Goal: Transaction & Acquisition: Purchase product/service

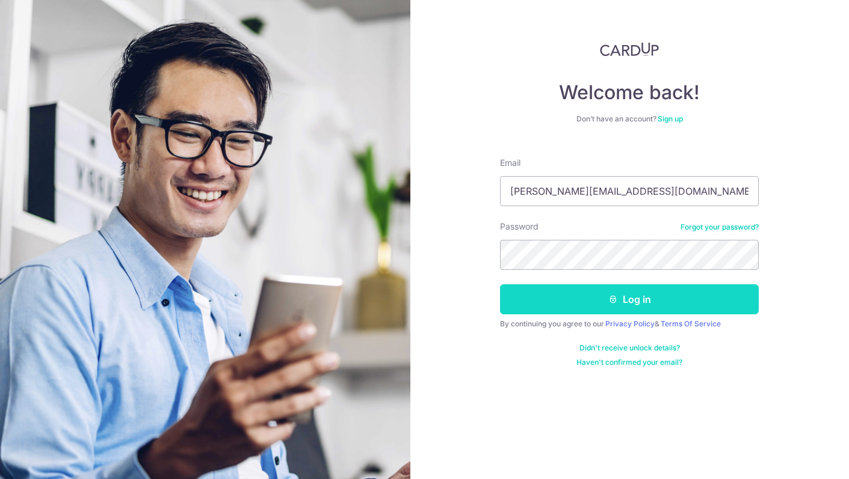
click at [613, 304] on button "Log in" at bounding box center [629, 299] width 259 height 30
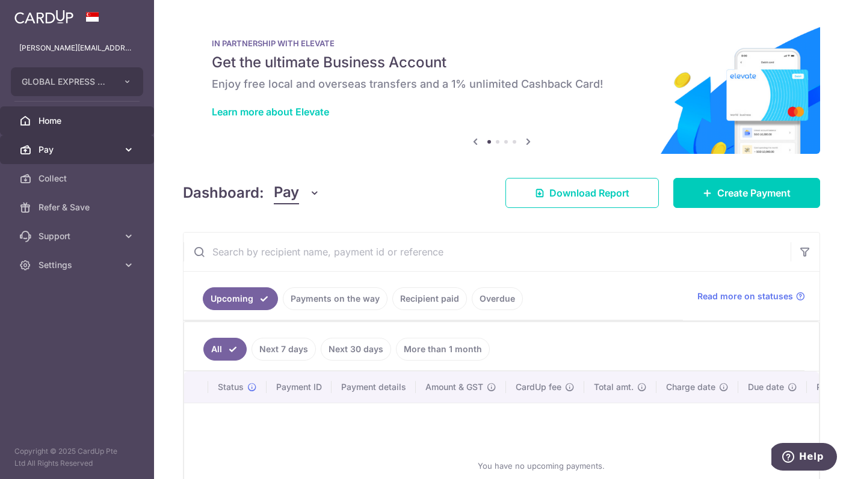
click at [79, 147] on span "Pay" at bounding box center [77, 150] width 79 height 12
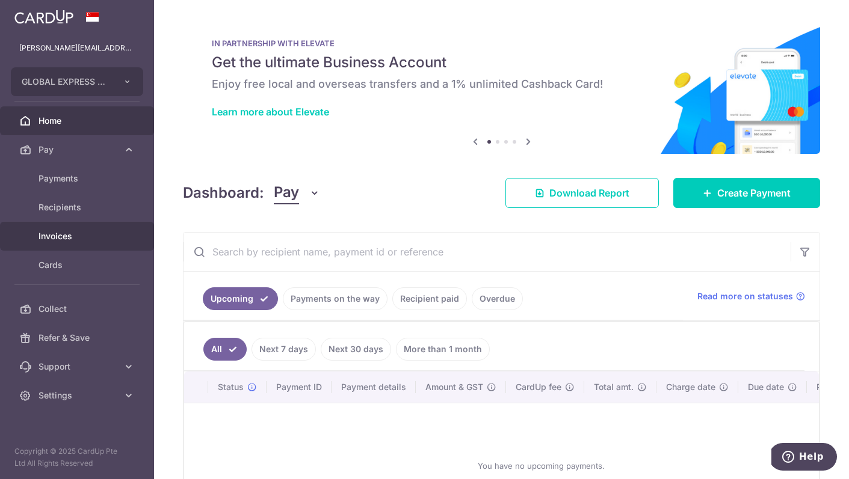
click at [69, 227] on link "Invoices" at bounding box center [77, 236] width 154 height 29
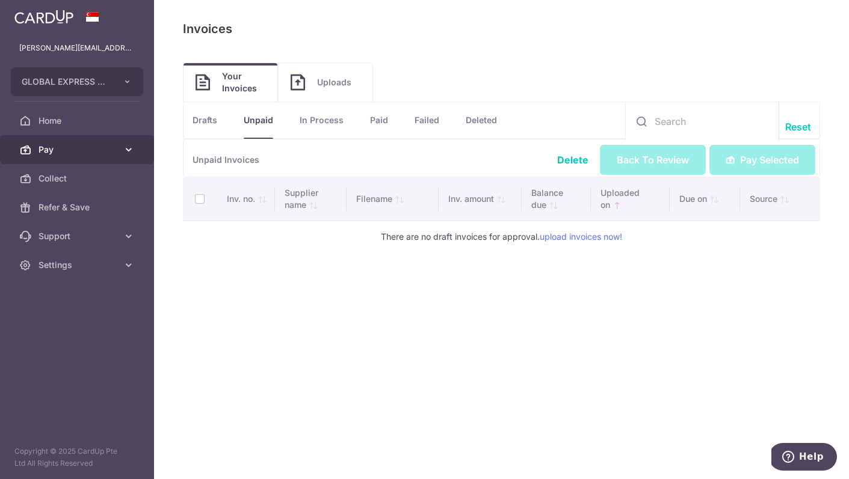
click at [61, 147] on span "Pay" at bounding box center [77, 150] width 79 height 12
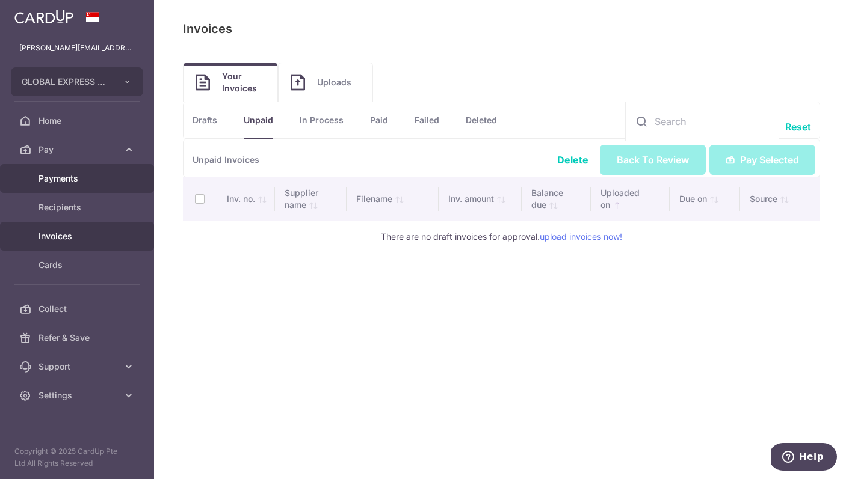
click at [57, 179] on span "Payments" at bounding box center [77, 179] width 79 height 12
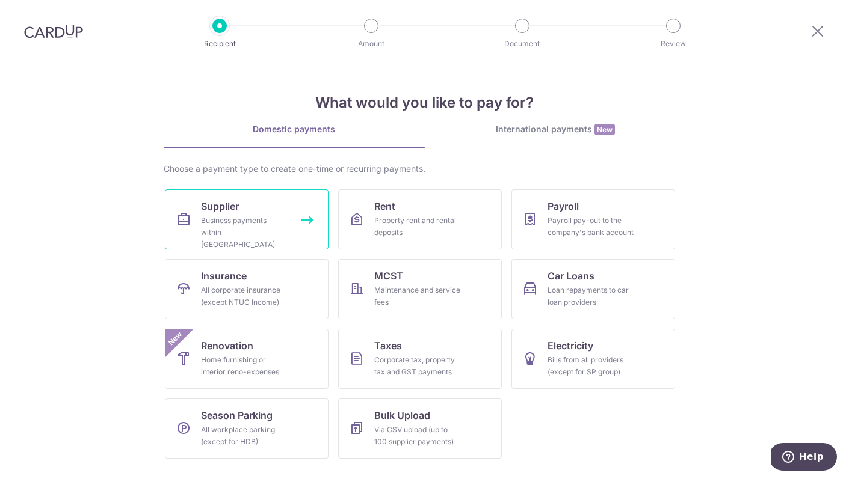
click at [270, 218] on div "Business payments within Singapore" at bounding box center [244, 233] width 87 height 36
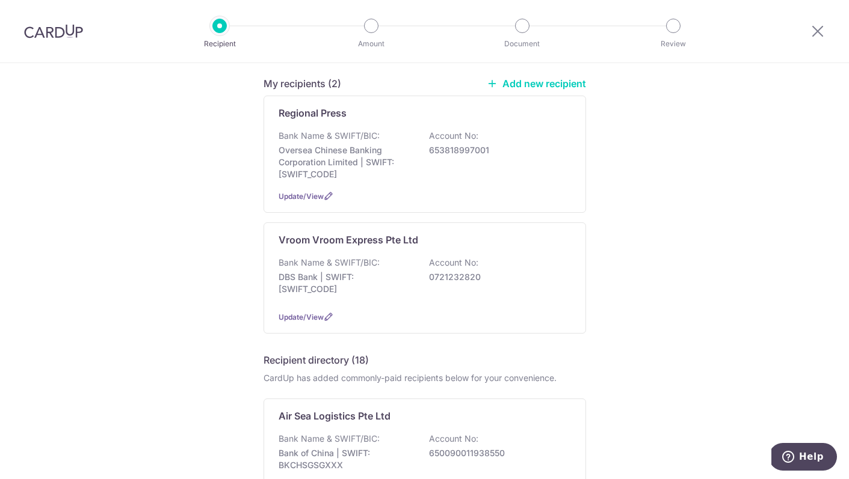
scroll to position [171, 0]
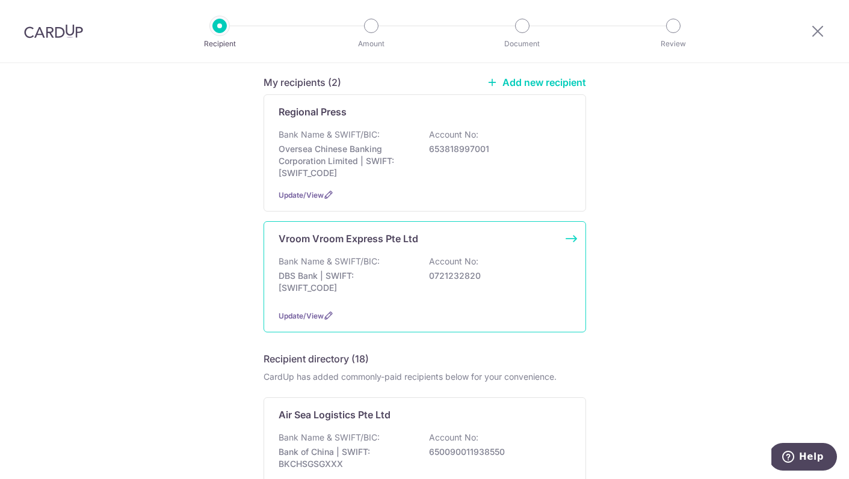
click at [328, 256] on p "Bank Name & SWIFT/BIC:" at bounding box center [328, 262] width 101 height 12
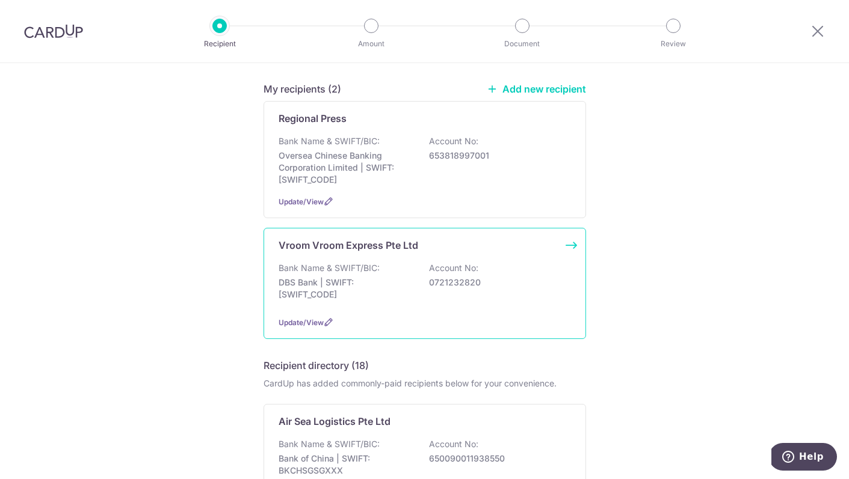
click at [327, 262] on p "Bank Name & SWIFT/BIC:" at bounding box center [328, 268] width 101 height 12
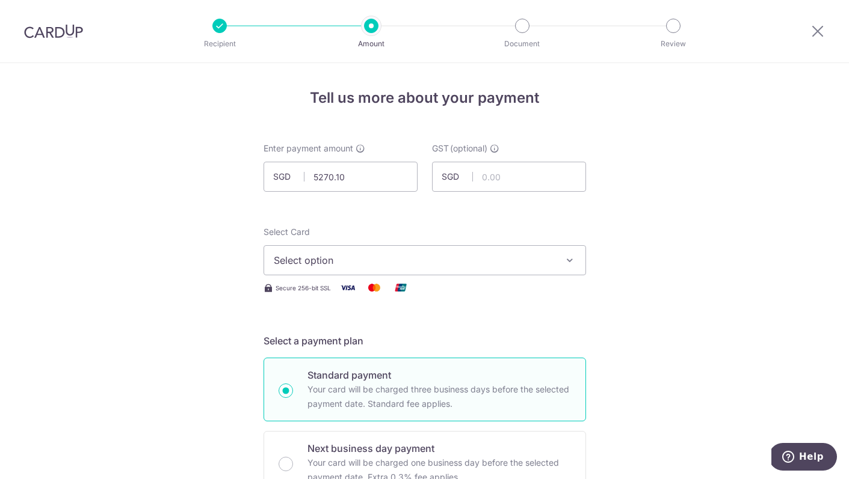
type input "5,270.10"
click at [576, 290] on div "Secure 256-bit SSL" at bounding box center [424, 287] width 322 height 15
click at [556, 258] on button "Select option" at bounding box center [424, 260] width 322 height 30
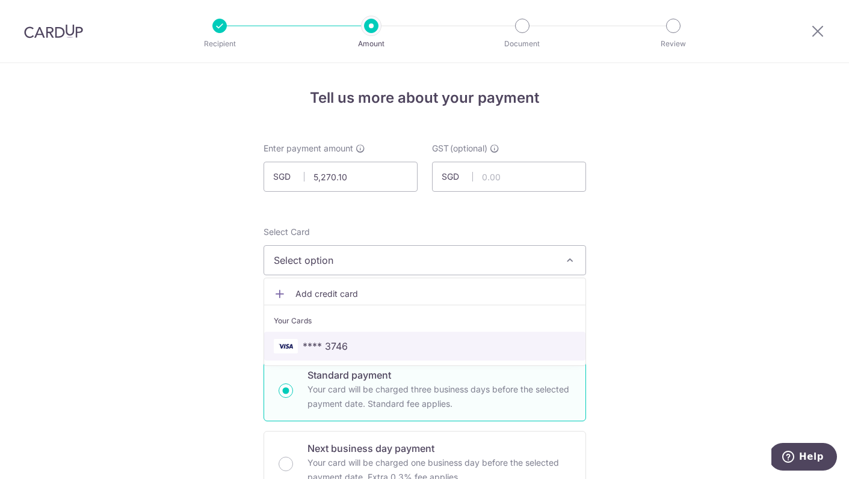
click at [392, 348] on span "**** 3746" at bounding box center [425, 346] width 302 height 14
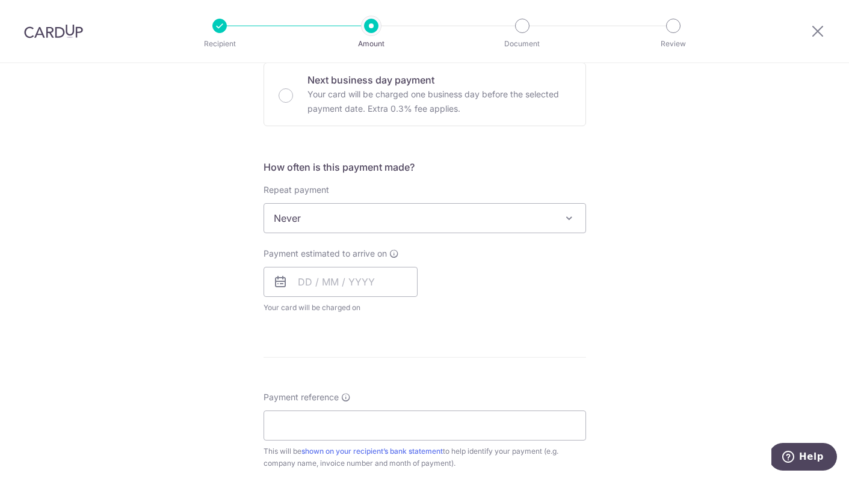
scroll to position [362, 0]
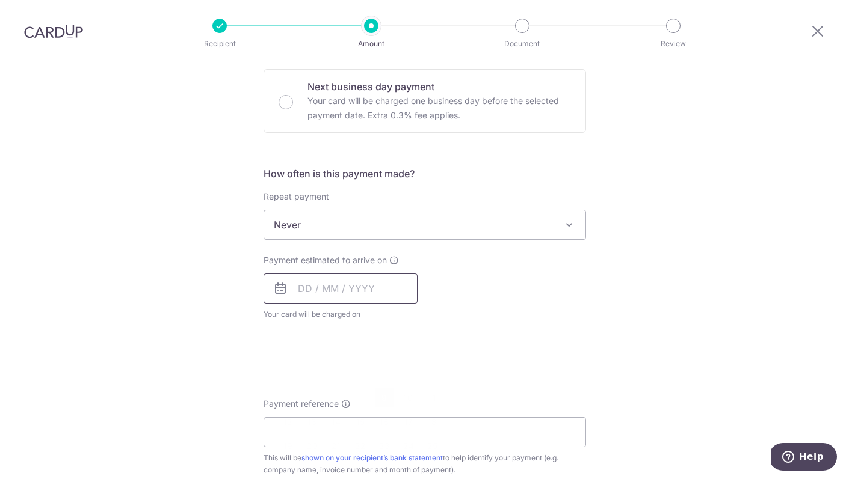
click at [287, 294] on input "text" at bounding box center [340, 289] width 154 height 30
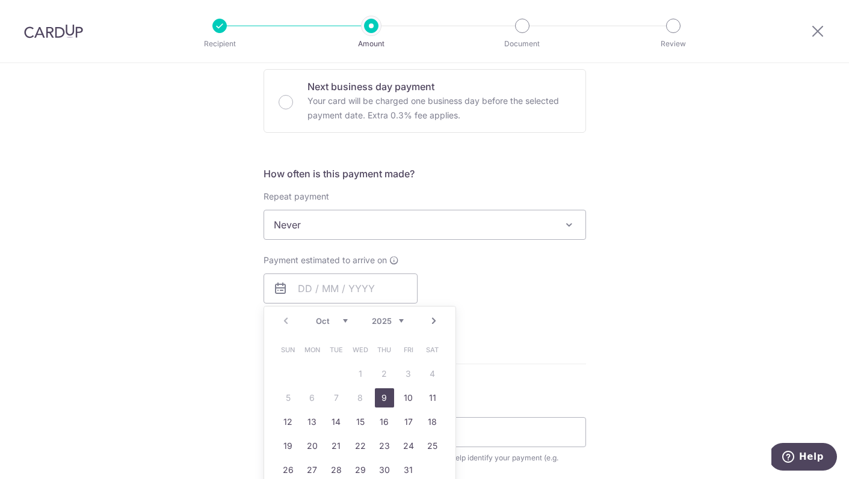
click at [378, 396] on link "9" at bounding box center [384, 398] width 19 height 19
type input "09/10/2025"
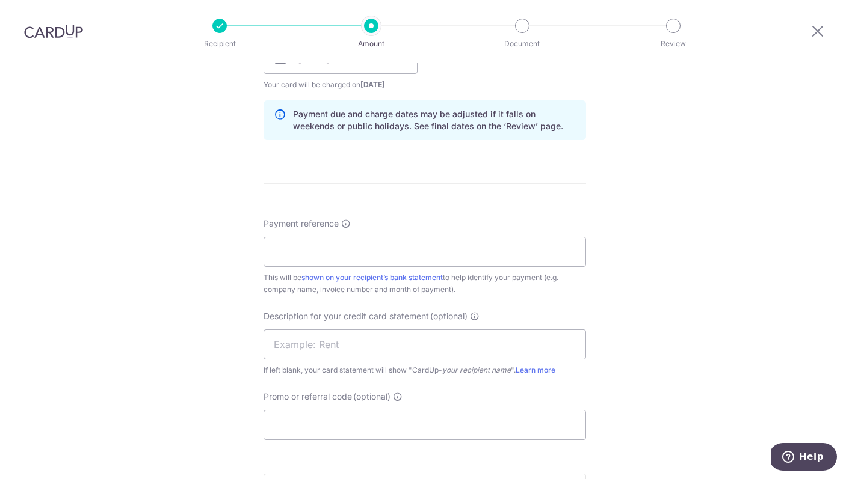
scroll to position [596, 0]
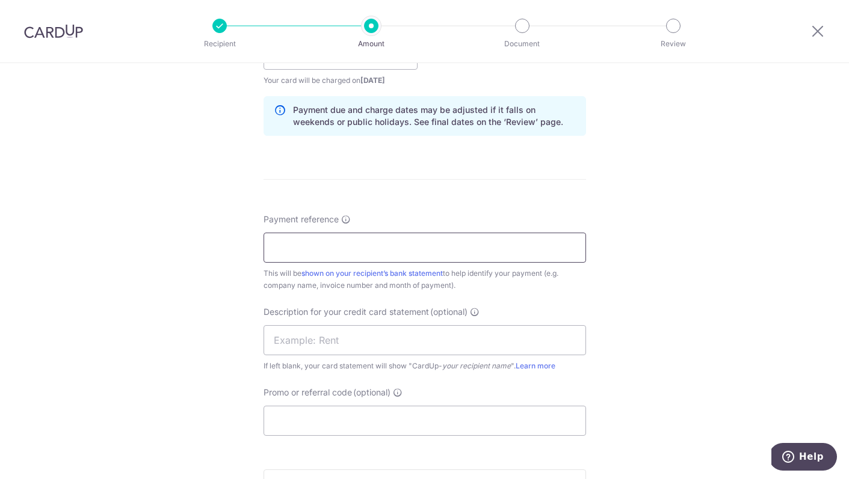
click at [358, 238] on input "Payment reference" at bounding box center [424, 248] width 322 height 30
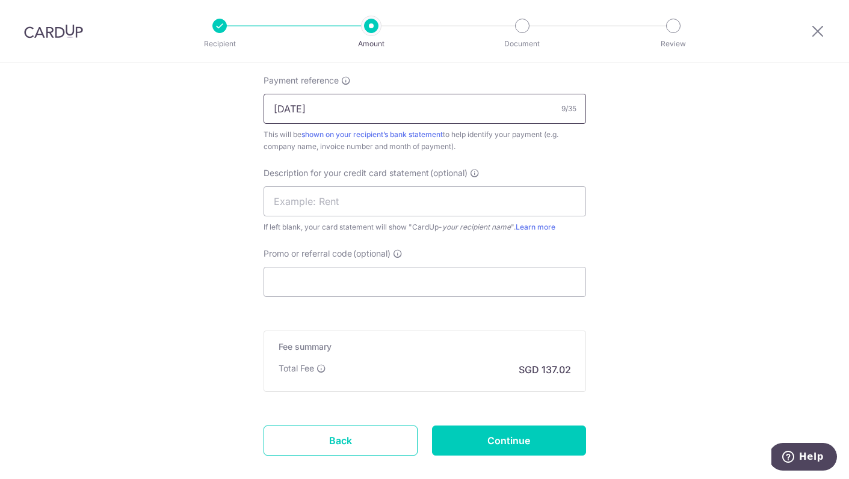
scroll to position [737, 0]
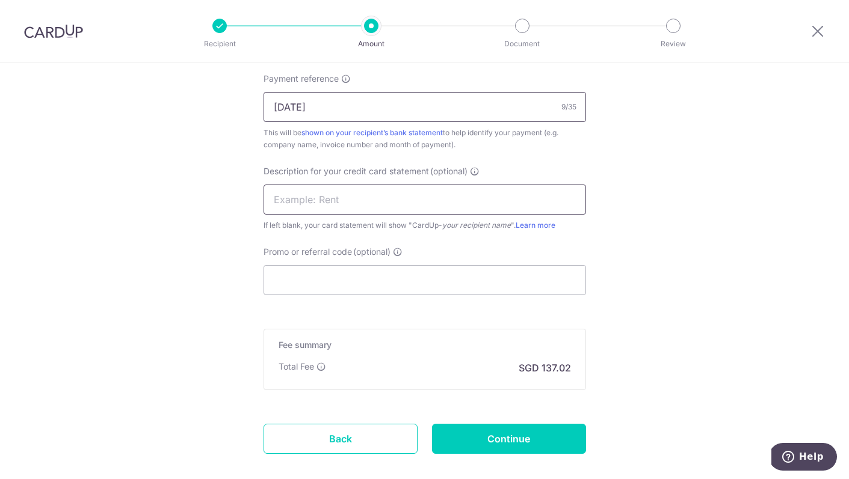
type input "August 25"
click at [313, 202] on input "text" at bounding box center [424, 200] width 322 height 30
type input "August 25"
click at [322, 277] on input "Promo or referral code (optional)" at bounding box center [424, 280] width 322 height 30
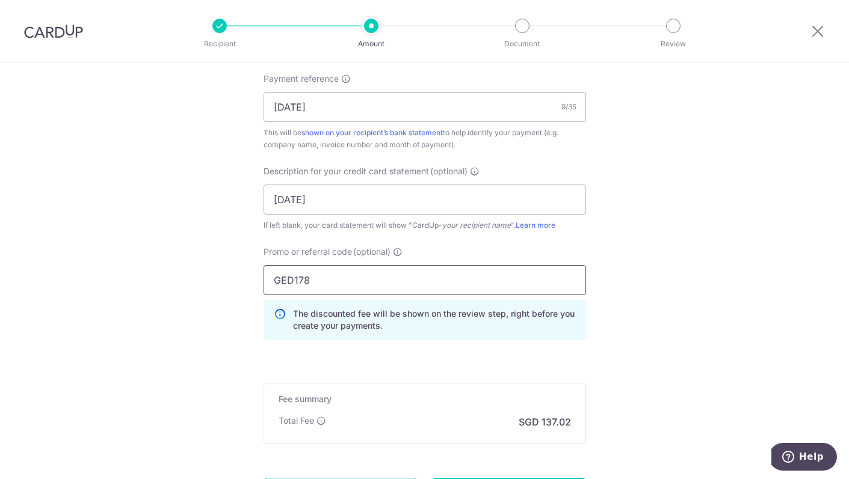
type input "GED178"
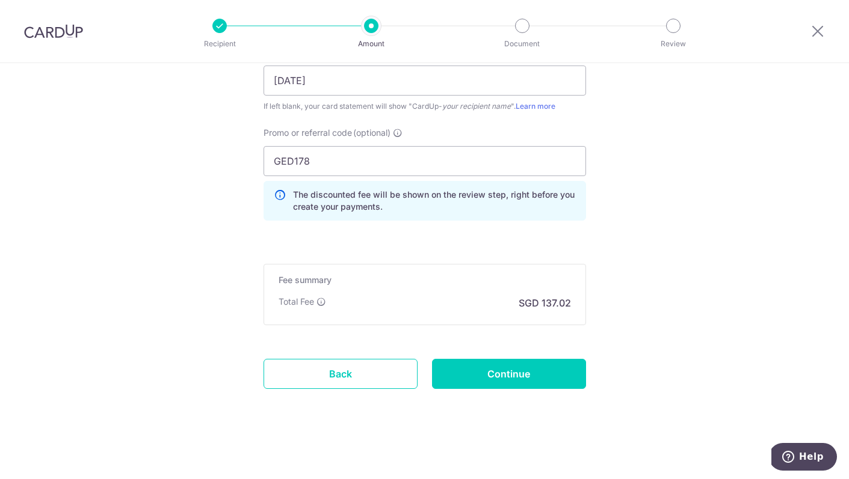
scroll to position [856, 0]
click at [515, 379] on input "Continue" at bounding box center [509, 374] width 154 height 30
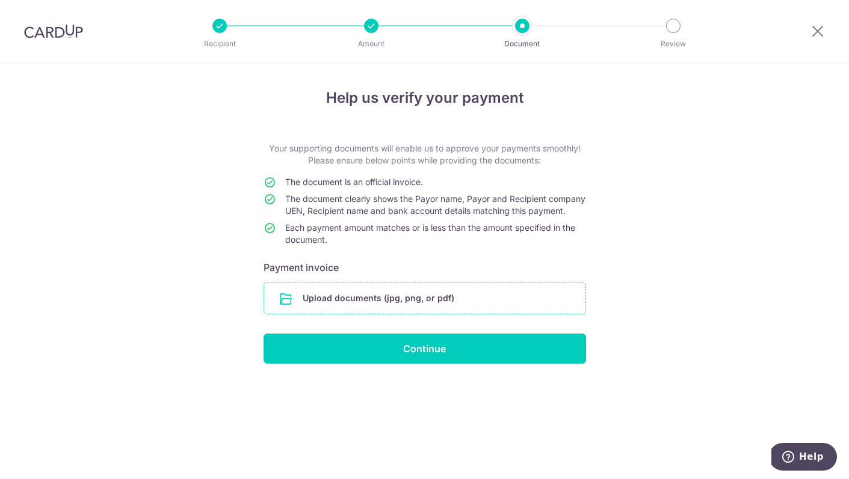
click at [371, 309] on input "file" at bounding box center [424, 298] width 321 height 31
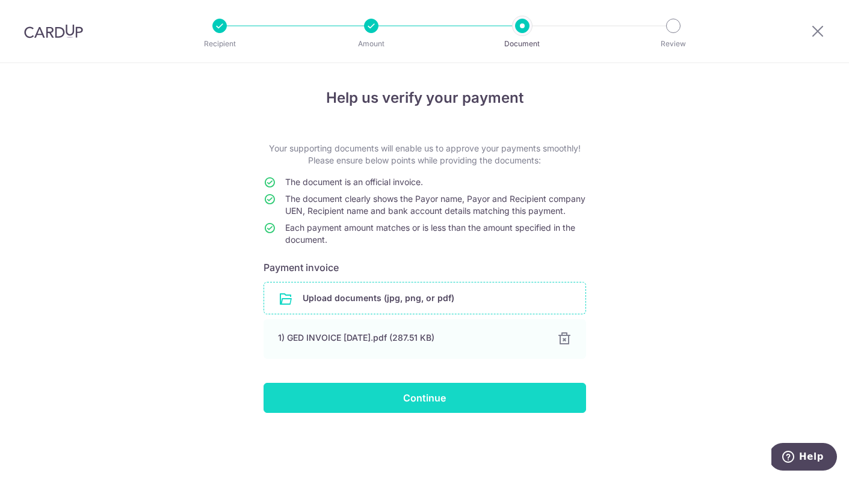
click at [494, 406] on input "Continue" at bounding box center [424, 398] width 322 height 30
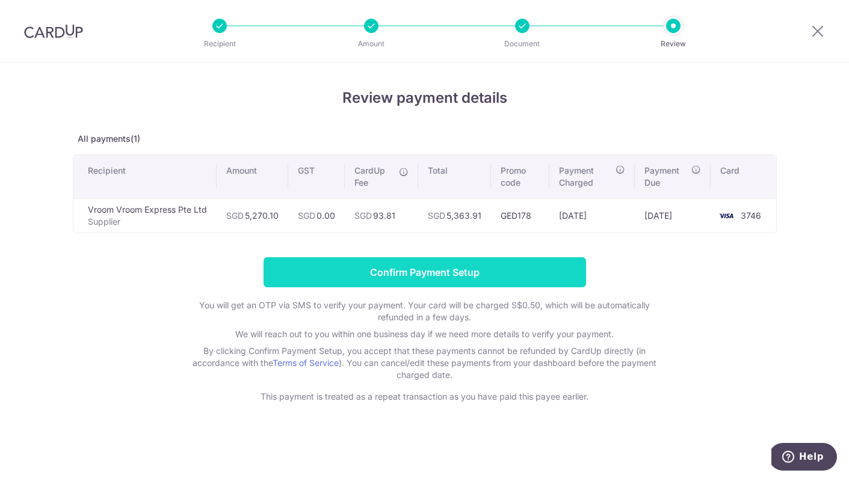
click at [494, 278] on input "Confirm Payment Setup" at bounding box center [424, 272] width 322 height 30
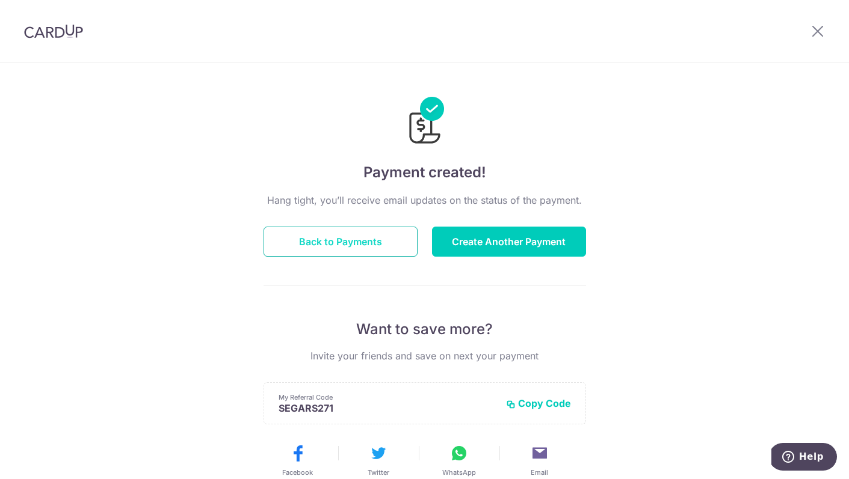
click at [372, 253] on button "Back to Payments" at bounding box center [340, 242] width 154 height 30
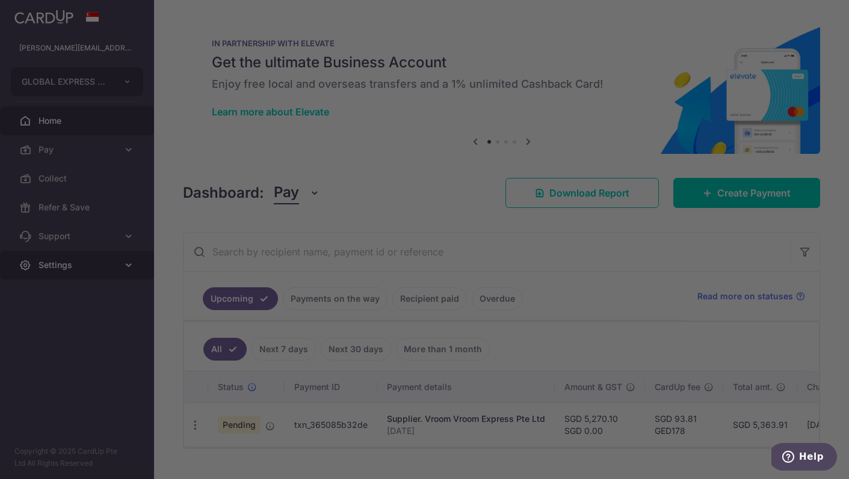
click at [64, 265] on div at bounding box center [428, 242] width 857 height 484
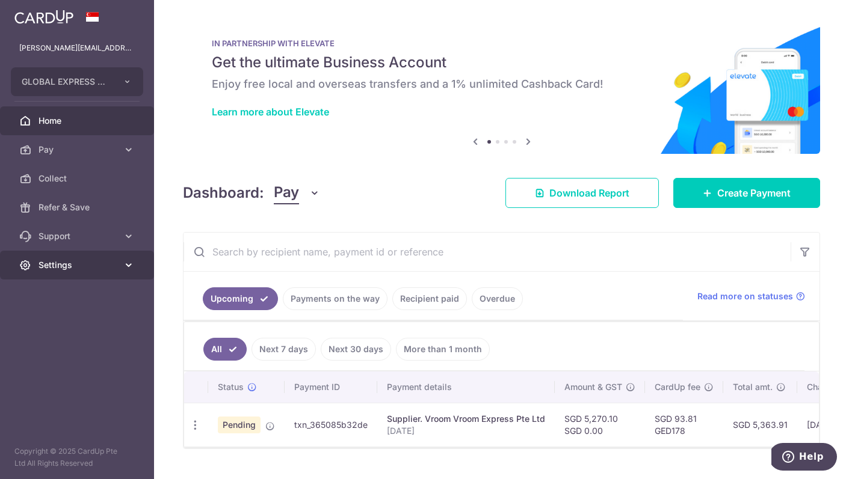
click at [58, 269] on span "Settings" at bounding box center [77, 265] width 79 height 12
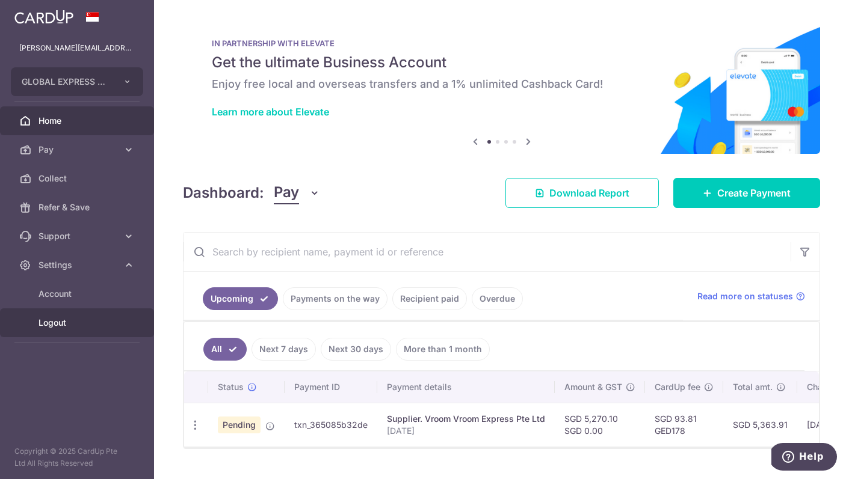
click at [51, 323] on span "Logout" at bounding box center [77, 323] width 79 height 12
